Goal: Information Seeking & Learning: Check status

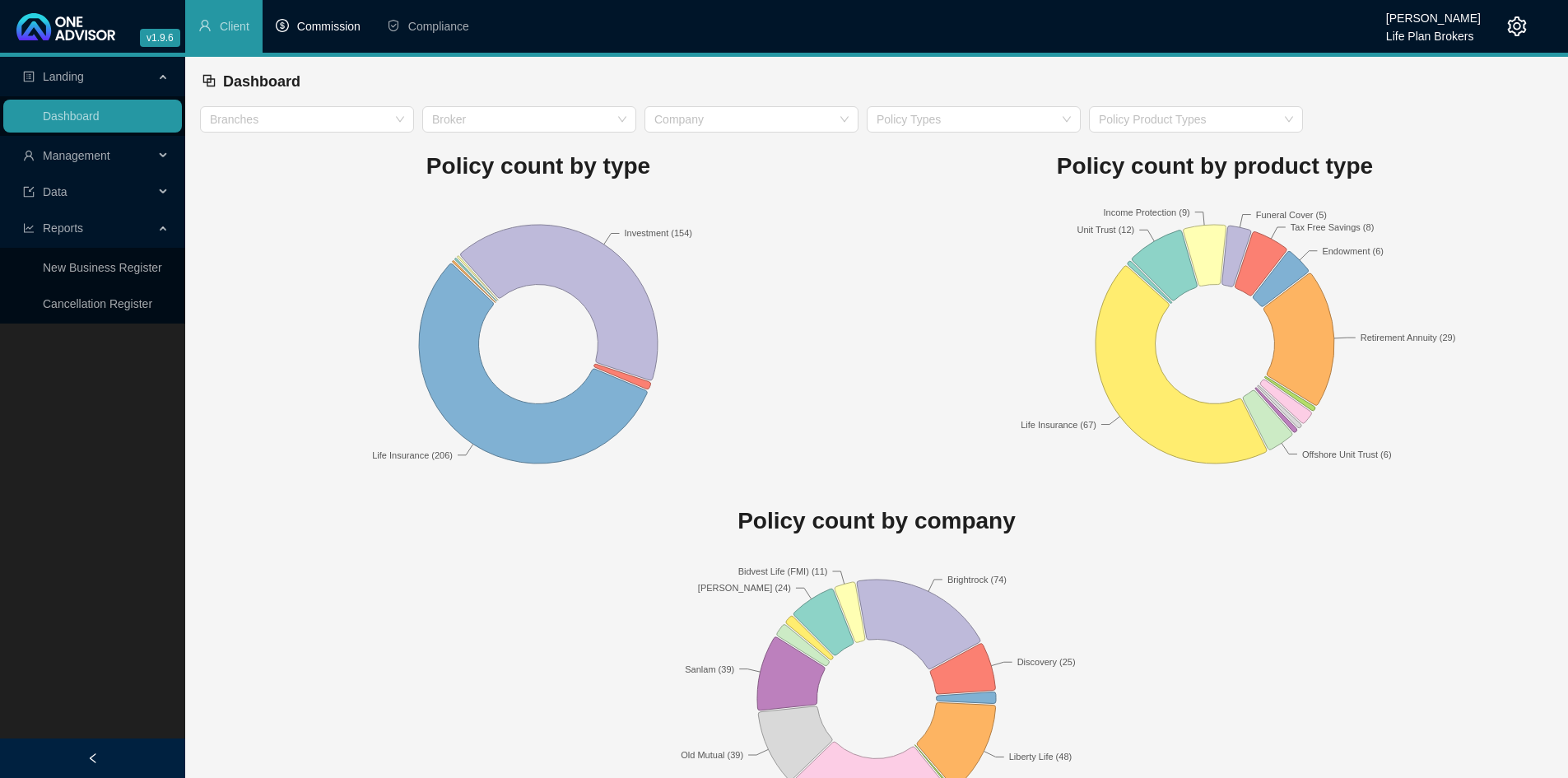
click at [311, 22] on span "Commission" at bounding box center [328, 26] width 63 height 13
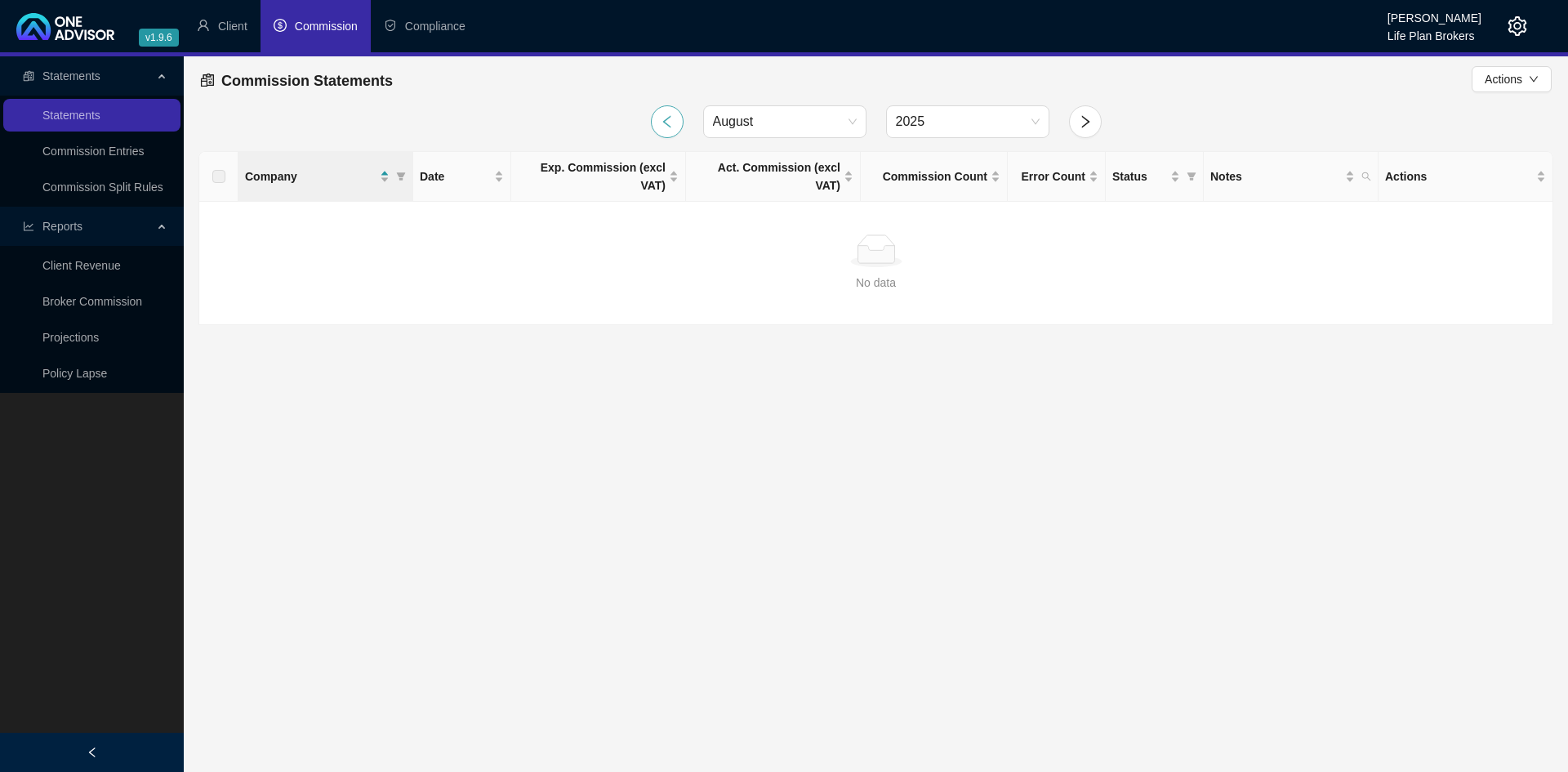
click at [666, 117] on icon "left" at bounding box center [666, 121] width 15 height 15
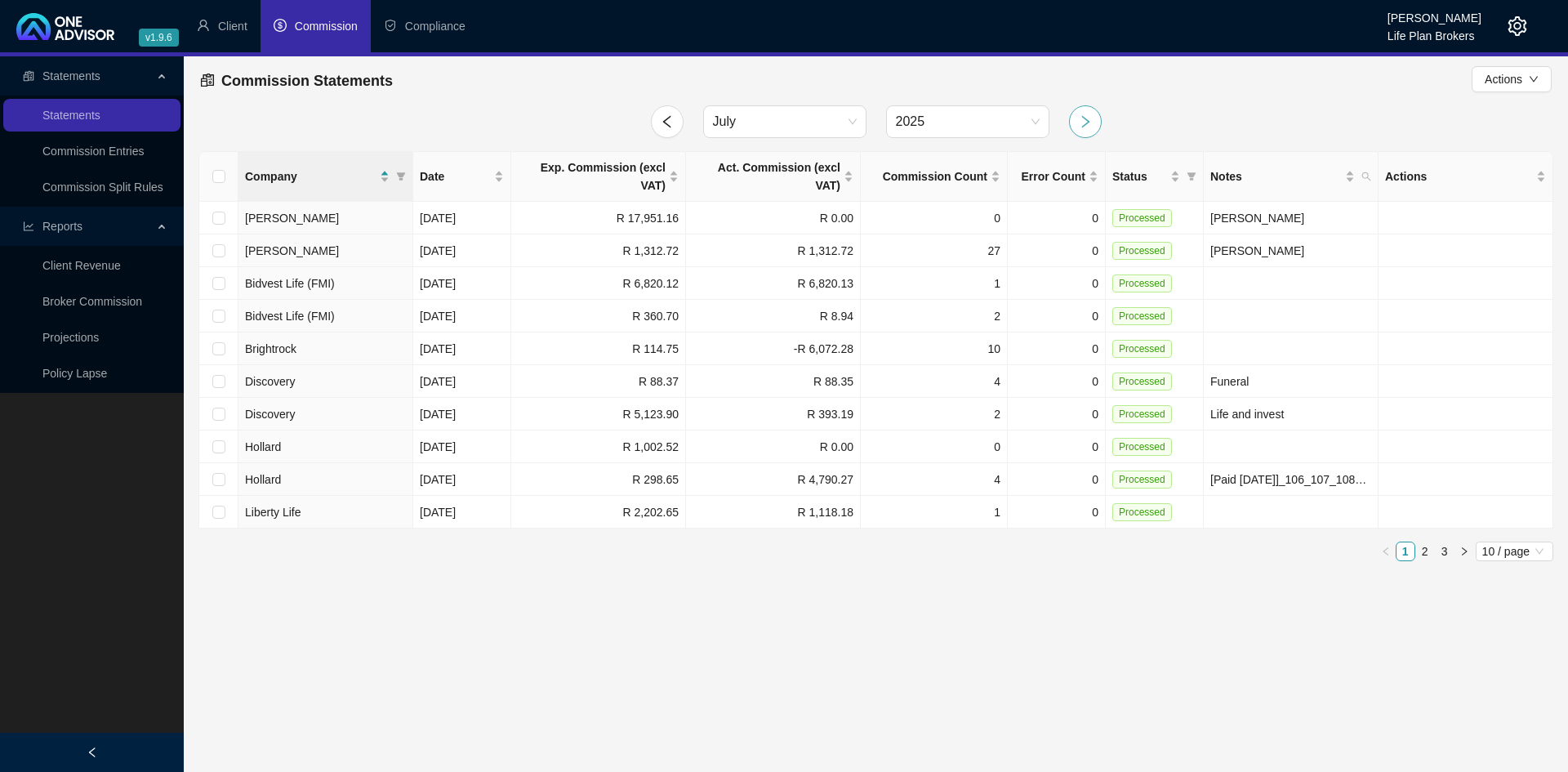
click at [1084, 120] on icon "right" at bounding box center [1085, 121] width 15 height 15
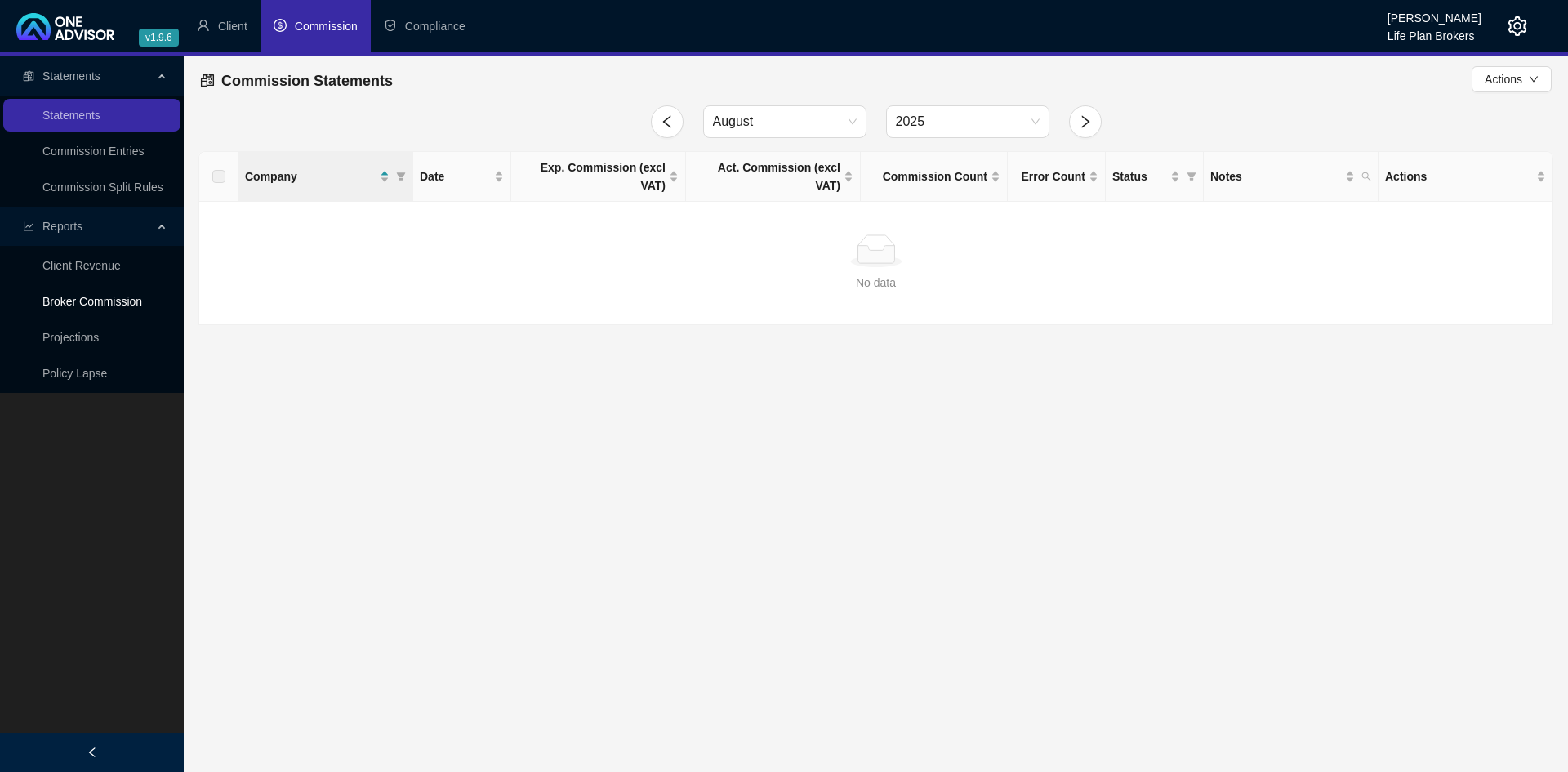
click at [106, 302] on link "Broker Commission" at bounding box center [93, 301] width 100 height 13
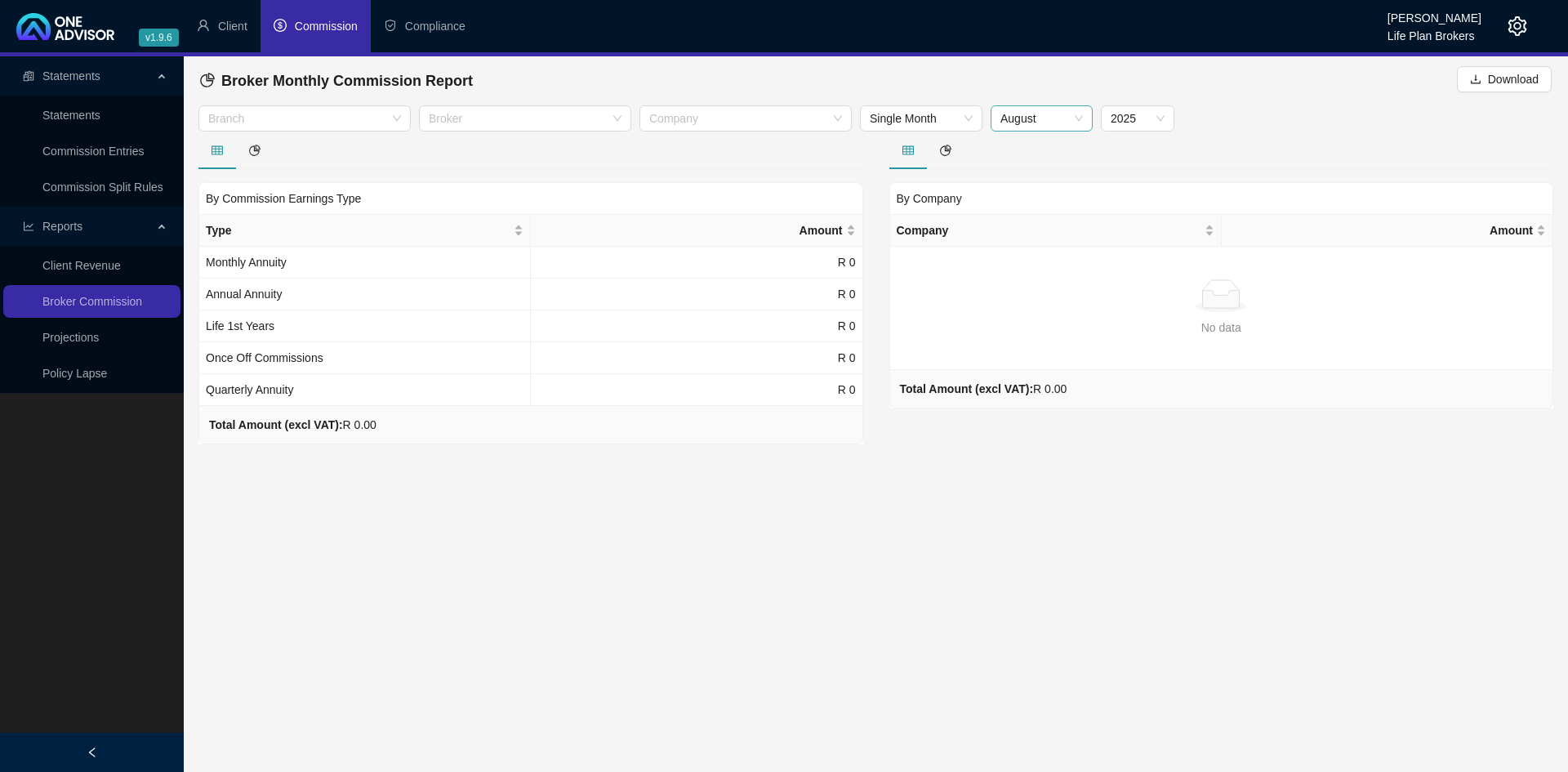
click at [1079, 116] on span "August" at bounding box center [1041, 118] width 82 height 25
click at [1059, 573] on main "Statements Statements Commission Entries Commission Split Rules Reports Client …" at bounding box center [784, 414] width 1568 height 715
click at [1523, 21] on icon "setting" at bounding box center [1517, 26] width 19 height 20
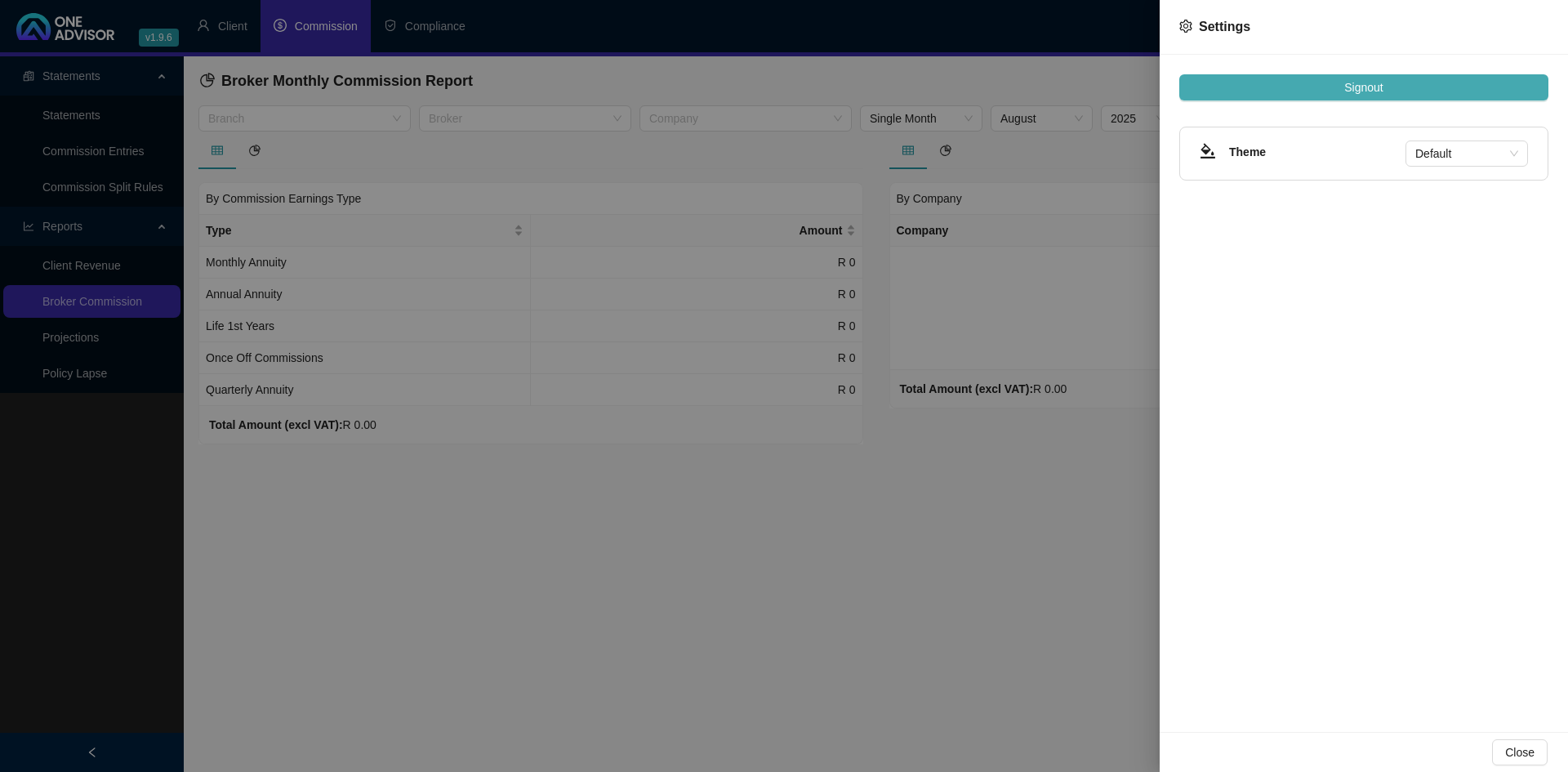
click at [1416, 81] on button "Signout" at bounding box center [1364, 87] width 369 height 26
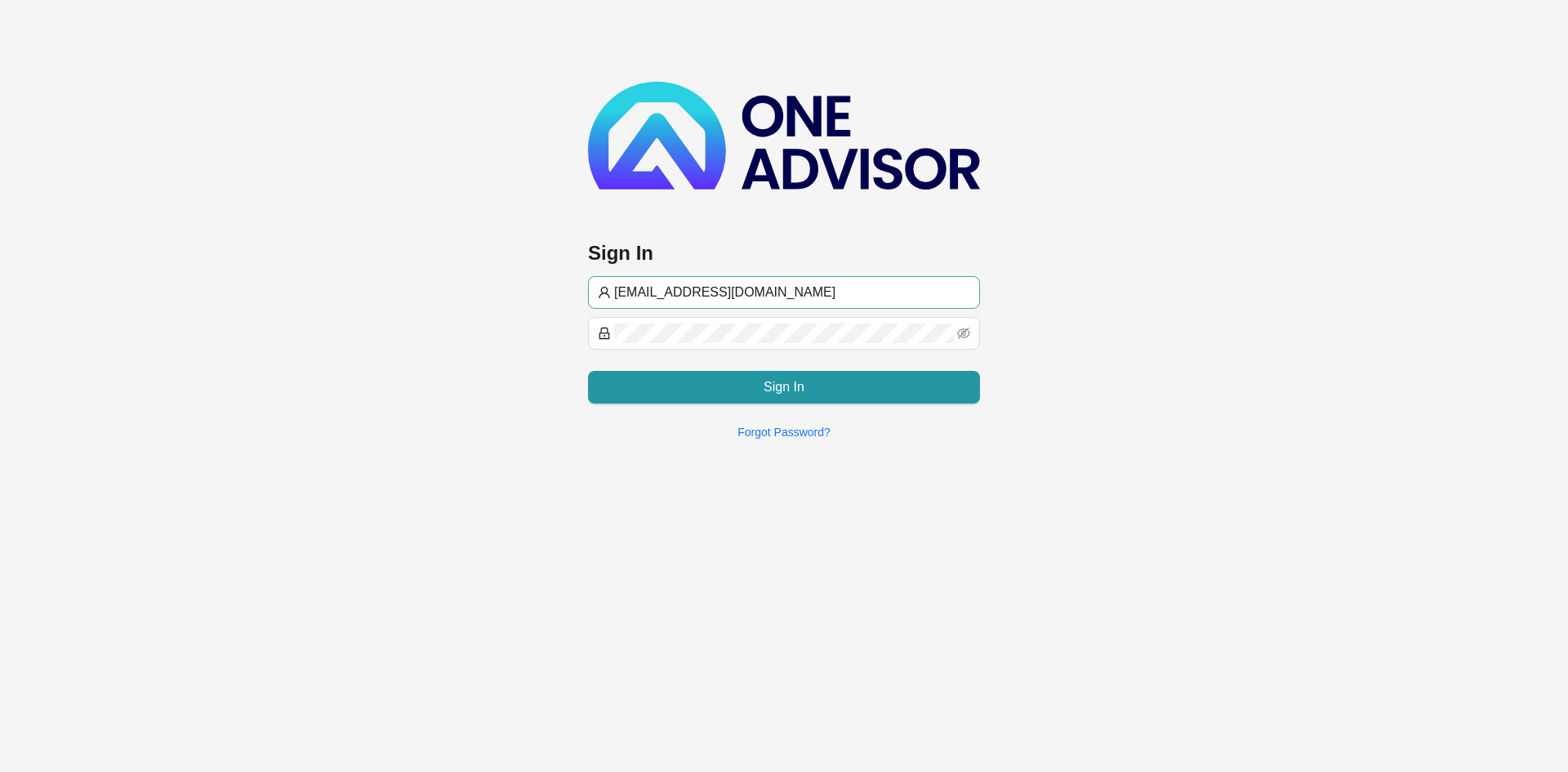
click at [648, 291] on input "[EMAIL_ADDRESS][DOMAIN_NAME]" at bounding box center [792, 292] width 356 height 20
type input "[PERSON_NAME][EMAIL_ADDRESS][DOMAIN_NAME]"
click at [699, 579] on main "Sign In [EMAIL_ADDRESS][DOMAIN_NAME] Sign In Forgot Password?" at bounding box center [784, 386] width 1568 height 772
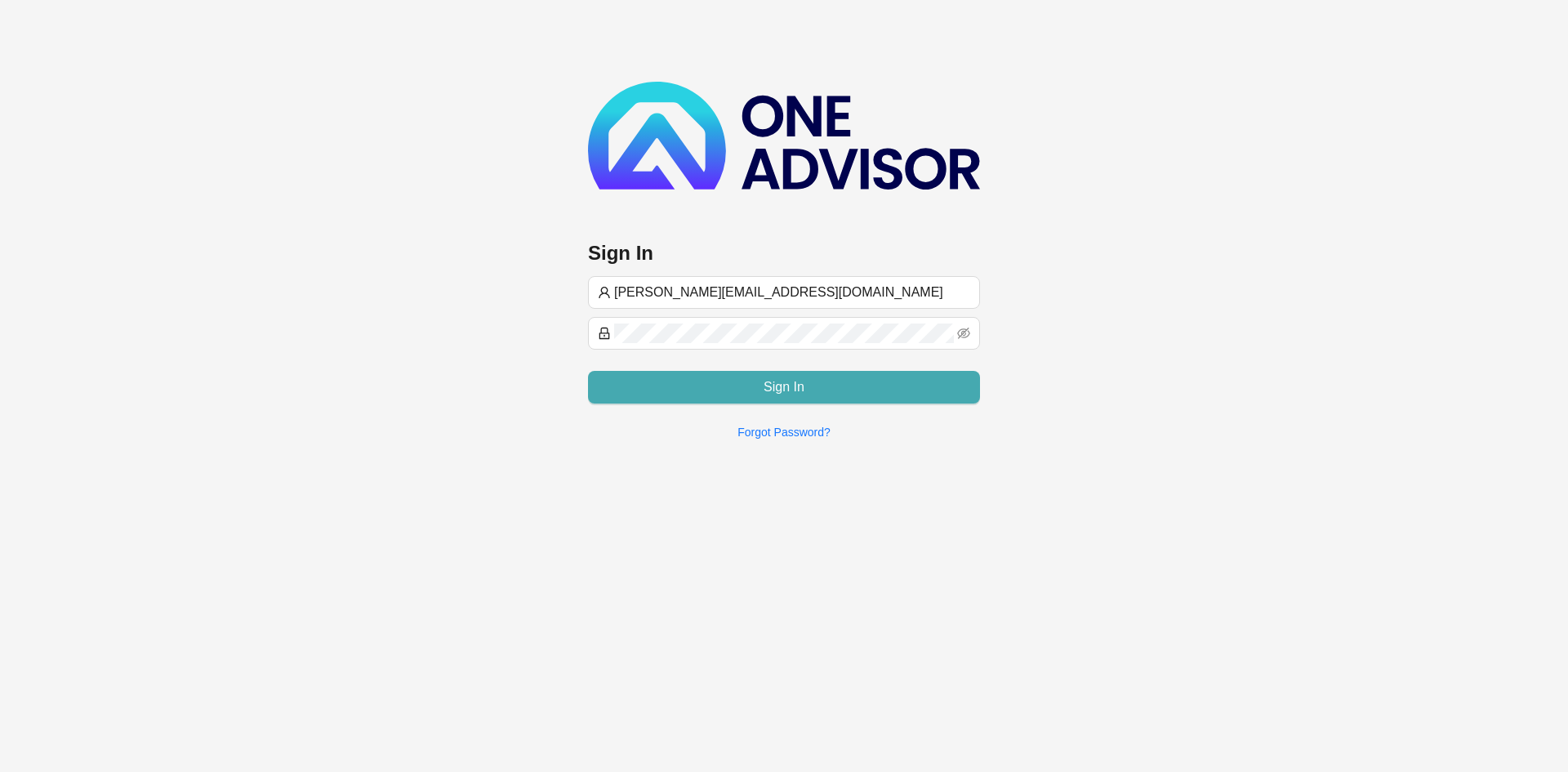
click at [782, 377] on span "Sign In" at bounding box center [784, 387] width 41 height 20
